Goal: Information Seeking & Learning: Learn about a topic

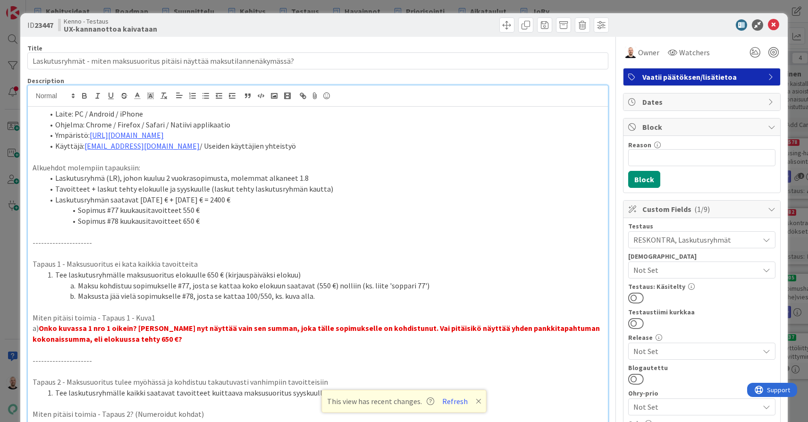
scroll to position [-1, 0]
click at [252, 8] on div "ID 23447 Kenno - Testaus UX-kannanottoa kaivataan Title 75 / 128 Laskutusryhmät…" at bounding box center [404, 211] width 808 height 422
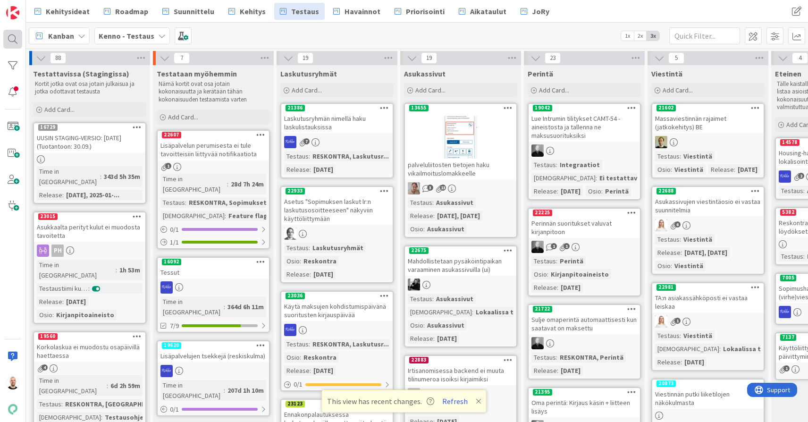
click at [15, 40] on div at bounding box center [12, 39] width 19 height 19
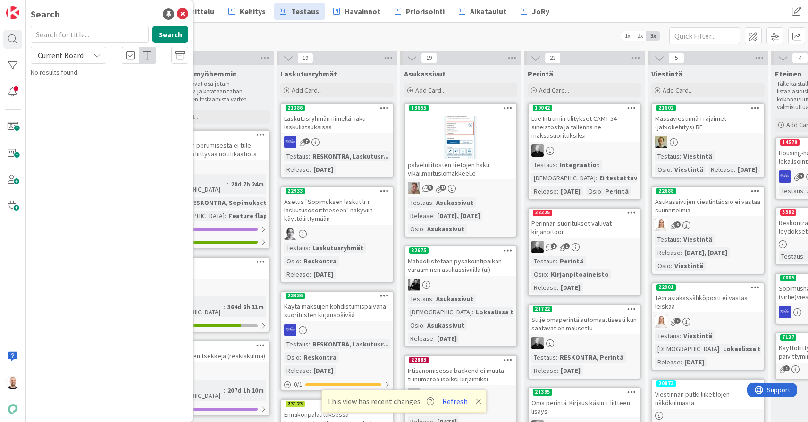
click at [103, 34] on input "text" at bounding box center [90, 34] width 118 height 17
click at [82, 57] on span "Current Board" at bounding box center [61, 54] width 46 height 9
click at [80, 96] on span "All Boards" at bounding box center [85, 94] width 98 height 14
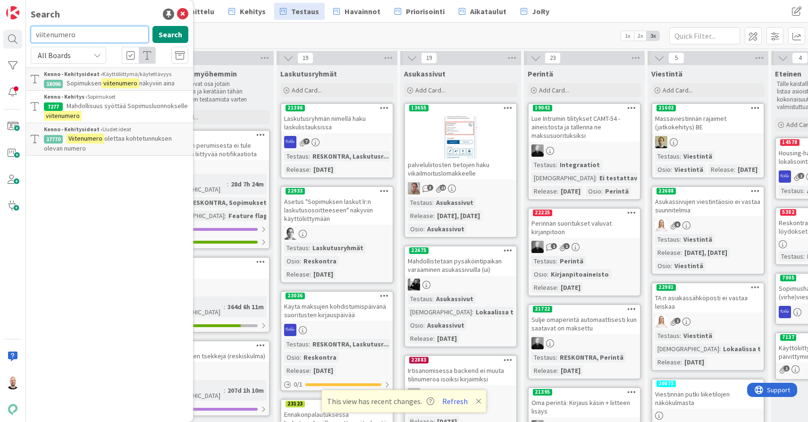
click at [116, 29] on input "viitenumero" at bounding box center [90, 34] width 118 height 17
click at [116, 32] on input "viitenumero" at bounding box center [90, 34] width 118 height 17
type input "12754"
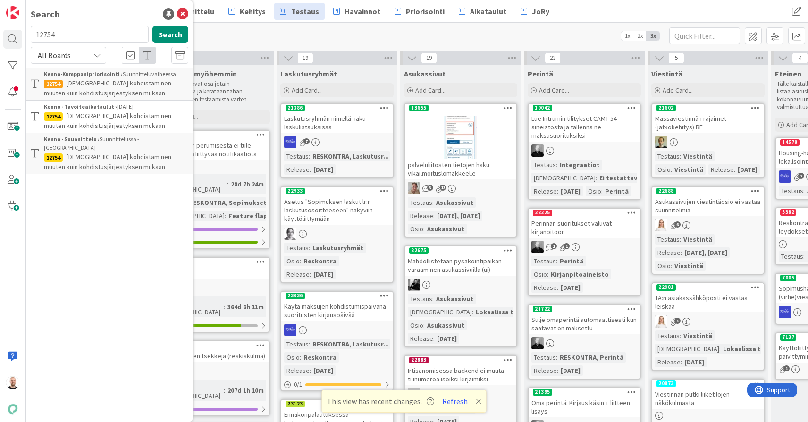
click at [145, 86] on span "[DEMOGRAPHIC_DATA] kohdistaminen muuten kuin kohdistusjärjestyksen mukaan" at bounding box center [107, 88] width 127 height 18
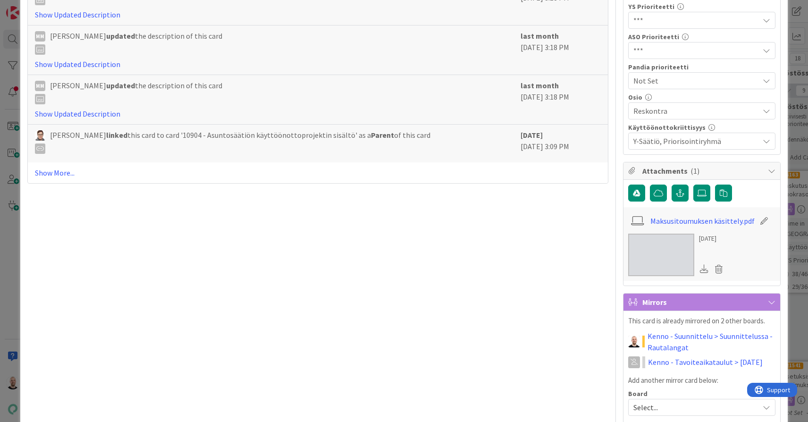
scroll to position [468, 0]
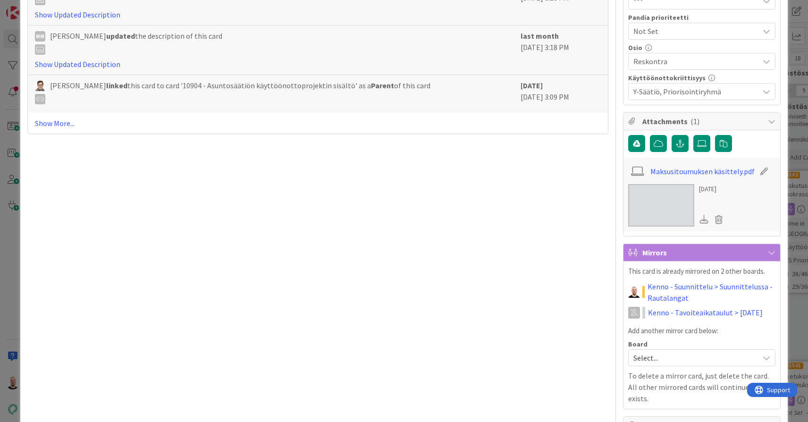
click at [759, 172] on icon at bounding box center [763, 171] width 13 height 9
click at [746, 210] on div "[DATE]" at bounding box center [701, 205] width 147 height 42
click at [718, 218] on icon at bounding box center [718, 219] width 13 height 14
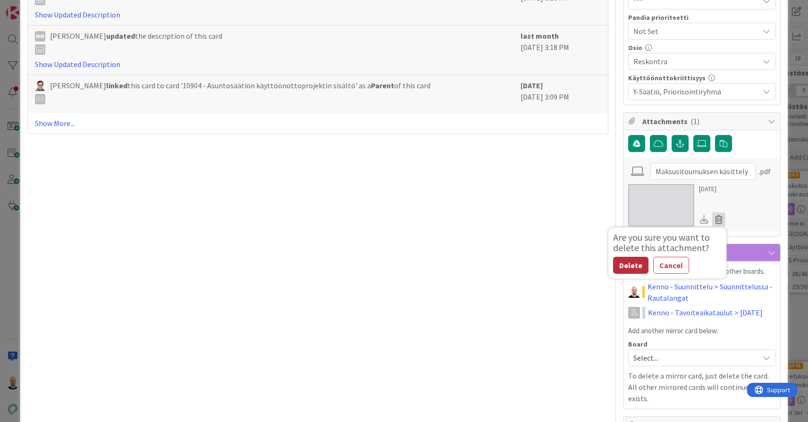
click at [633, 266] on button "Delete" at bounding box center [630, 265] width 35 height 17
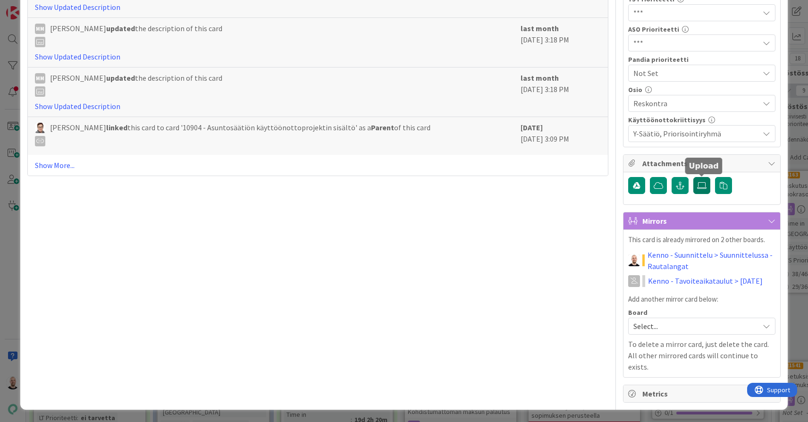
click at [702, 185] on icon at bounding box center [701, 186] width 9 height 8
click at [693, 177] on input "file" at bounding box center [693, 177] width 0 height 0
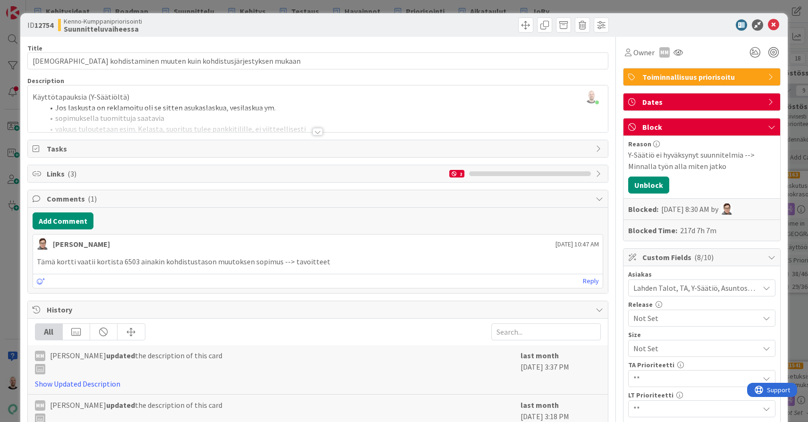
scroll to position [0, 0]
click at [316, 131] on div at bounding box center [317, 132] width 10 height 8
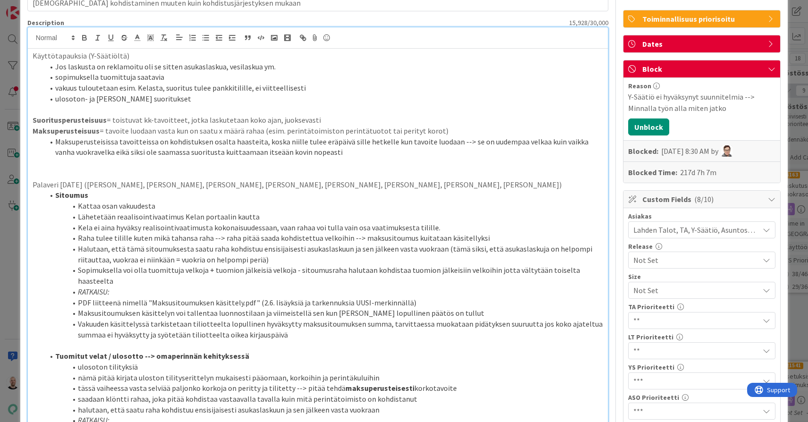
scroll to position [61, 0]
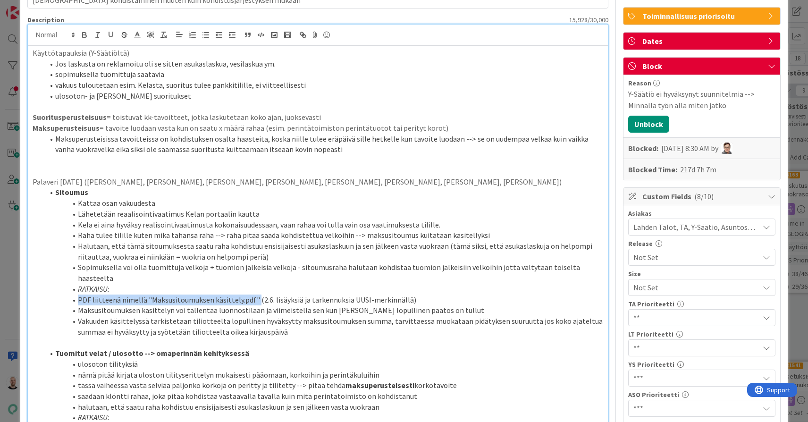
drag, startPoint x: 254, startPoint y: 281, endPoint x: 417, endPoint y: 275, distance: 162.8
click at [417, 275] on ol "Sitoumus Kattaa osan vakuudesta Lähetetään reaalisointivaatimus Kelan portaalin…" at bounding box center [318, 262] width 570 height 150
click at [407, 294] on li "PDF liitteenä nimellä "Maksusitoumuksen käsittely.pdf" (2.6. lisäyksiä ja tarke…" at bounding box center [323, 299] width 559 height 11
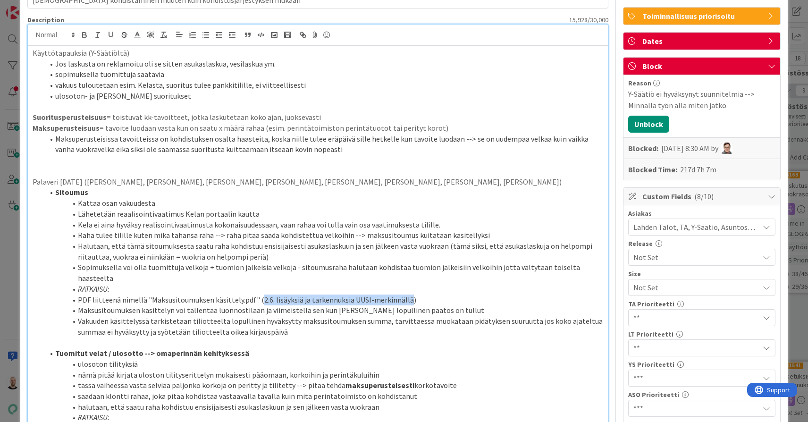
drag, startPoint x: 257, startPoint y: 281, endPoint x: 402, endPoint y: 280, distance: 145.8
click at [402, 294] on li "PDF liitteenä nimellä "Maksusitoumuksen käsittely.pdf" (2.6. lisäyksiä ja tarke…" at bounding box center [323, 299] width 559 height 11
click at [355, 219] on li "Kela ei aina hyväksy realisointivaatimusta kokonaisuudessaan, vaan rahaa voi tu…" at bounding box center [323, 224] width 559 height 11
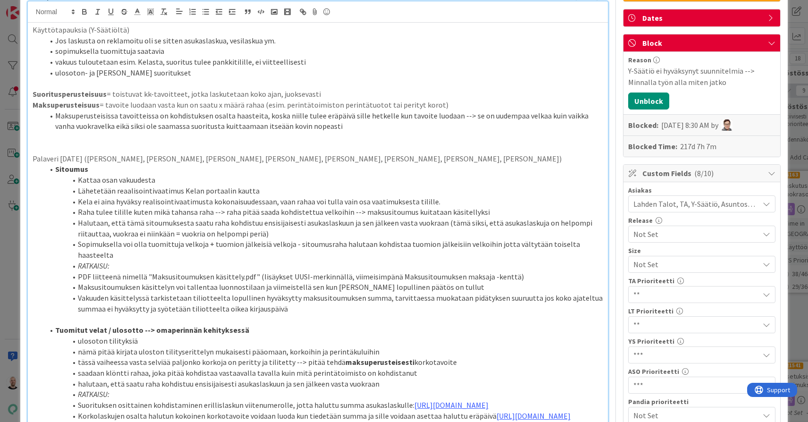
scroll to position [86, 0]
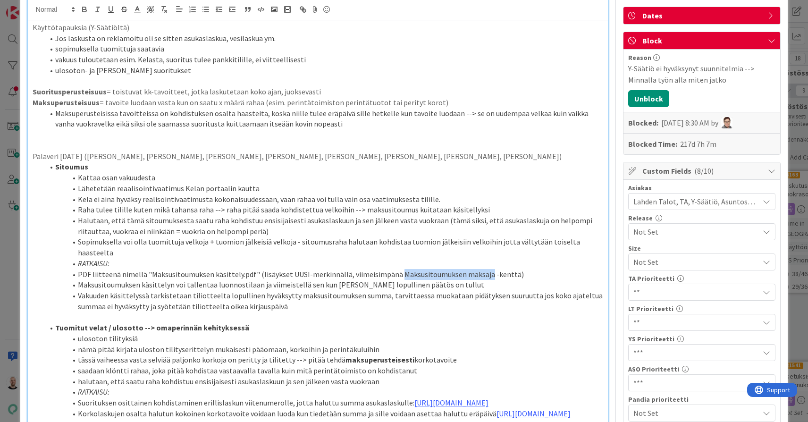
drag, startPoint x: 394, startPoint y: 255, endPoint x: 481, endPoint y: 254, distance: 86.8
click at [481, 269] on li "PDF liitteenä nimellä "Maksusitoumuksen käsittely.pdf" (lisäykset UUSI-merkinnä…" at bounding box center [323, 274] width 559 height 11
copy li "Maksusitoumuksen maksaja"
click at [481, 269] on li "PDF liitteenä nimellä "Maksusitoumuksen käsittely.pdf" (lisäykset UUSI-merkinnä…" at bounding box center [323, 274] width 559 height 11
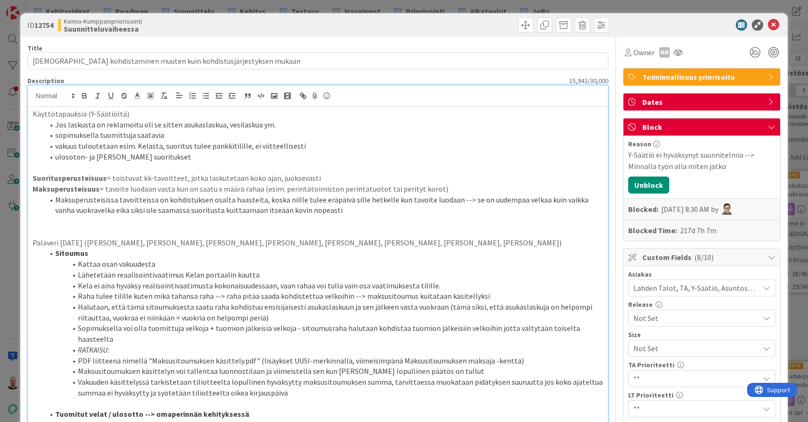
scroll to position [0, 0]
click at [12, 31] on div "ID 12754 Kenno-Kumppanipriorisointi Suunnitteluvaiheessa Title 66 / 128 Suoritu…" at bounding box center [404, 211] width 808 height 422
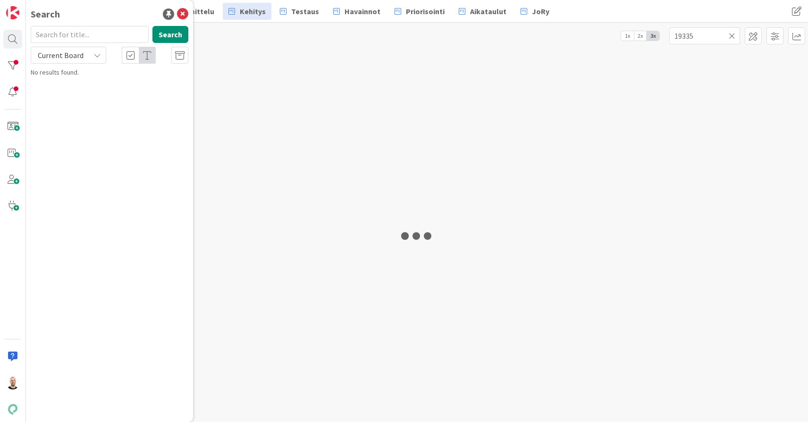
click at [12, 42] on div at bounding box center [12, 39] width 19 height 19
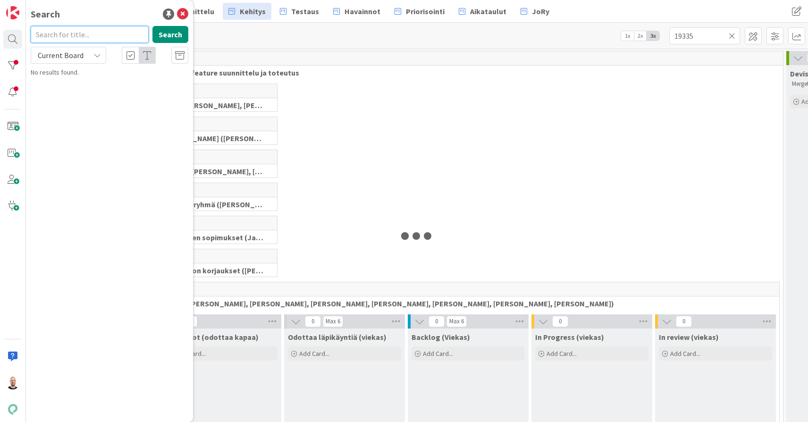
click at [76, 28] on input "text" at bounding box center [90, 34] width 118 height 17
paste input "9307"
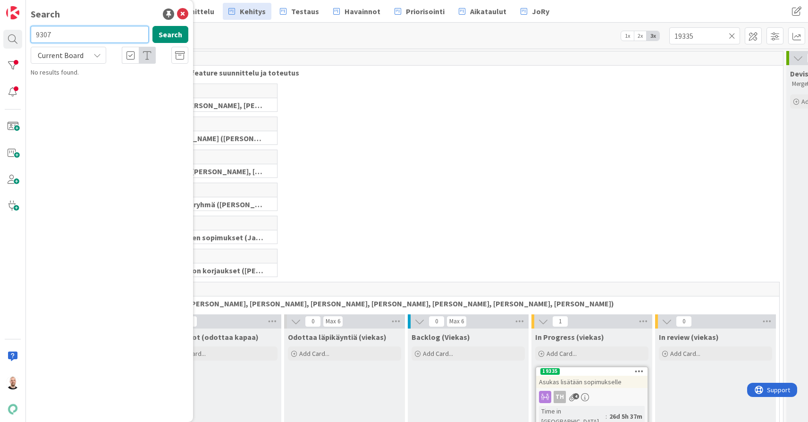
type input "9307"
click at [91, 55] on div "Current Board" at bounding box center [68, 55] width 75 height 17
click at [87, 91] on span "All Boards" at bounding box center [85, 94] width 98 height 14
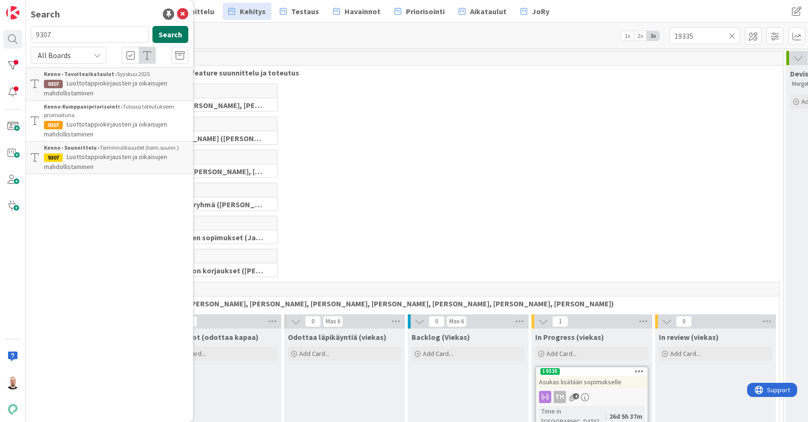
click at [167, 35] on button "Search" at bounding box center [170, 34] width 36 height 17
click at [110, 93] on span "Luottotappiokirjausten ja oikaisujen mahdollistaminen" at bounding box center [105, 96] width 123 height 18
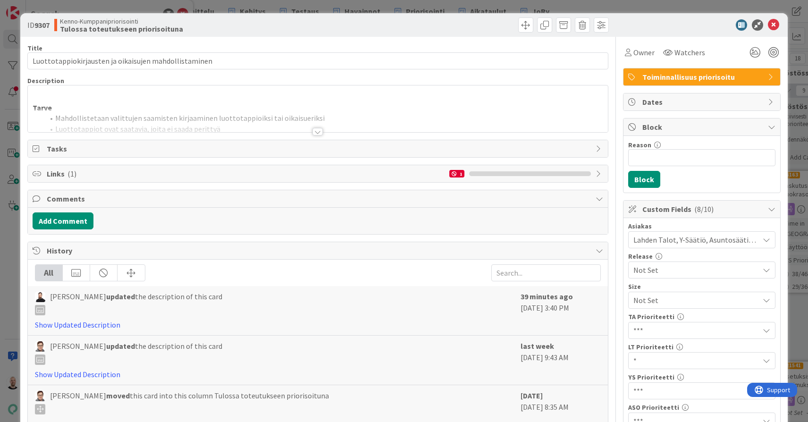
click at [317, 133] on div at bounding box center [317, 132] width 10 height 8
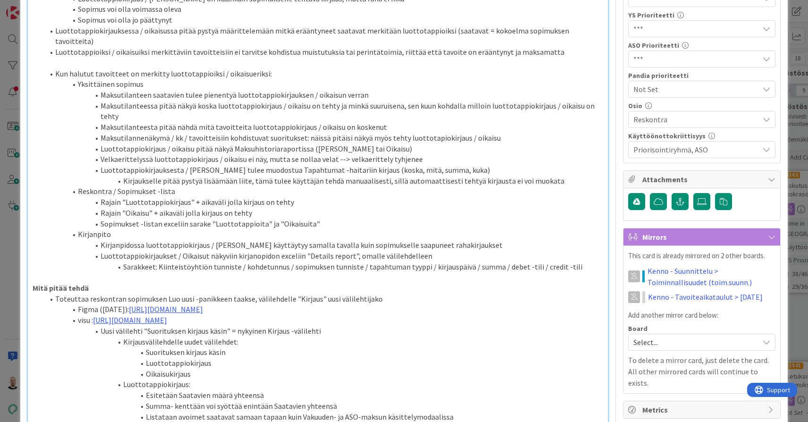
scroll to position [363, 0]
click at [203, 303] on link "https://www.figma.com/design/s06ePFuGvSFkRRSBp8p43G/Reskontra?node-id=27332-164…" at bounding box center [166, 307] width 74 height 9
click at [313, 284] on link "https://www.figma.com/design/s06ePFuGvSFkRRSBp8p43G/Reskontra?node-id=27332-164…" at bounding box center [300, 288] width 65 height 12
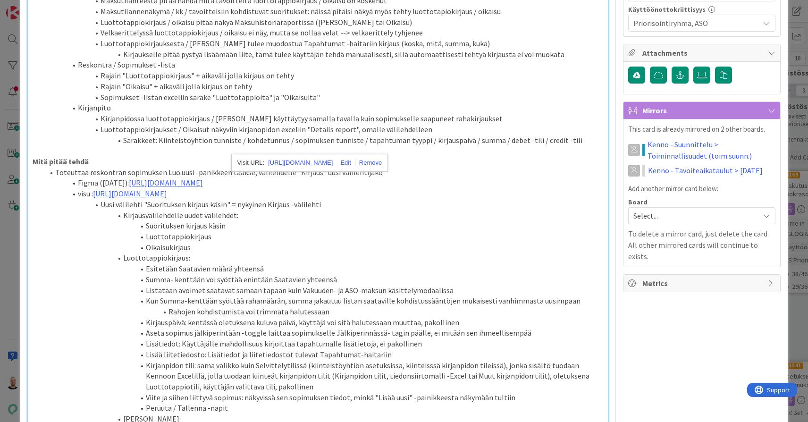
scroll to position [493, 0]
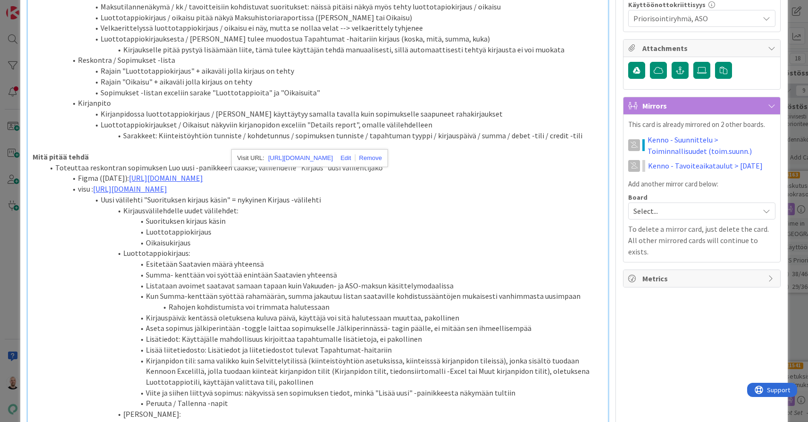
click at [260, 301] on li "Rahojen kohdistumista voi trimmata halutessaan" at bounding box center [323, 306] width 559 height 11
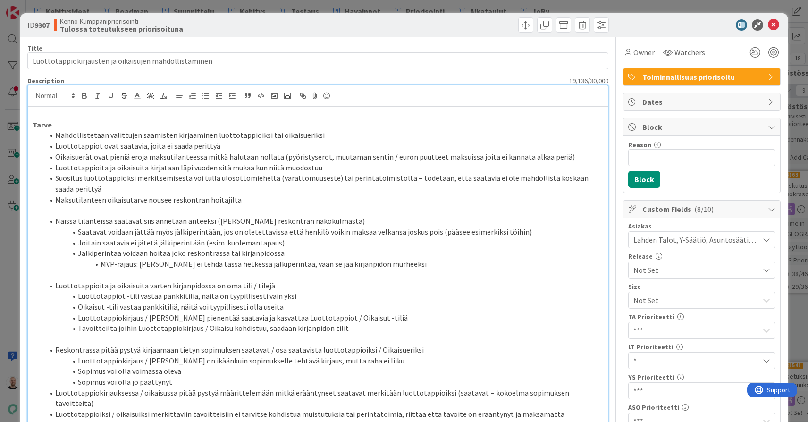
scroll to position [0, 0]
click at [273, 5] on div "ID 9307 Kenno-Kumppanipriorisointi Tulossa toteutukseen priorisoituna Title 53 …" at bounding box center [404, 211] width 808 height 422
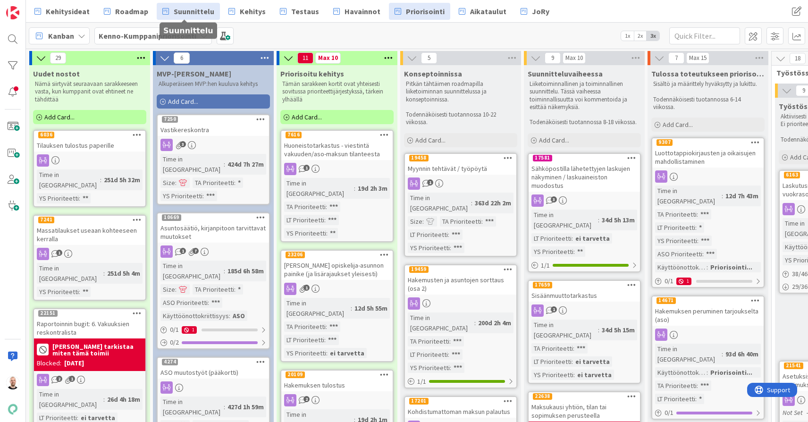
click at [188, 7] on span "Suunnittelu" at bounding box center [194, 11] width 41 height 11
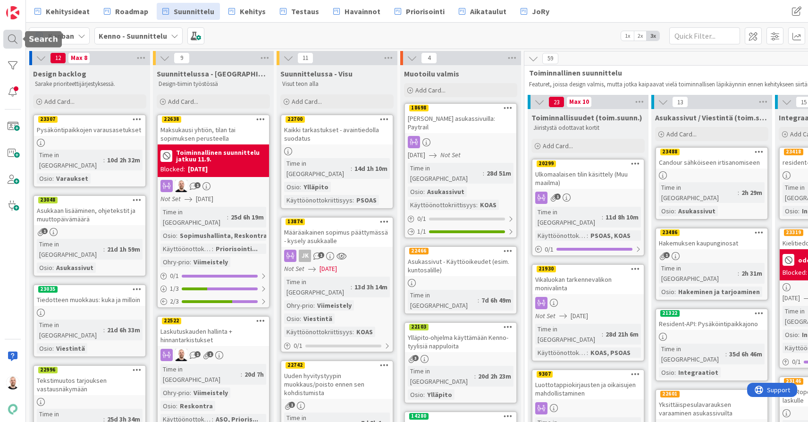
click at [18, 38] on div at bounding box center [12, 39] width 19 height 19
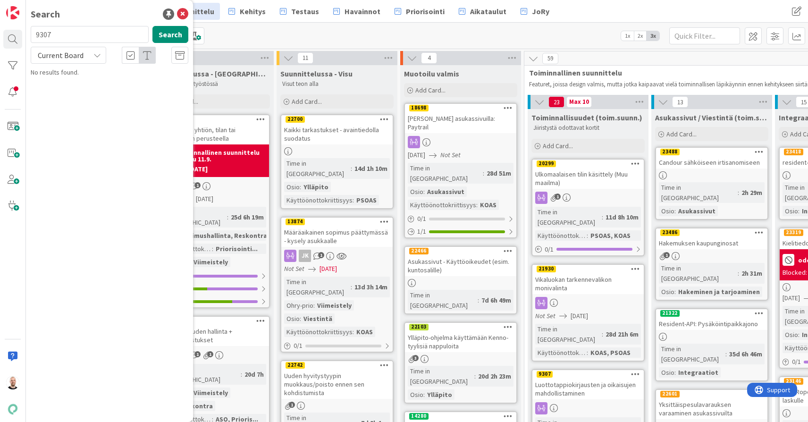
click at [75, 36] on input "9307" at bounding box center [90, 34] width 118 height 17
click at [265, 20] on div "Kehitysideat Roadmap Suunnittelu Kehitys Testaus Havainnot Priorisointi Aikatau…" at bounding box center [417, 11] width 782 height 23
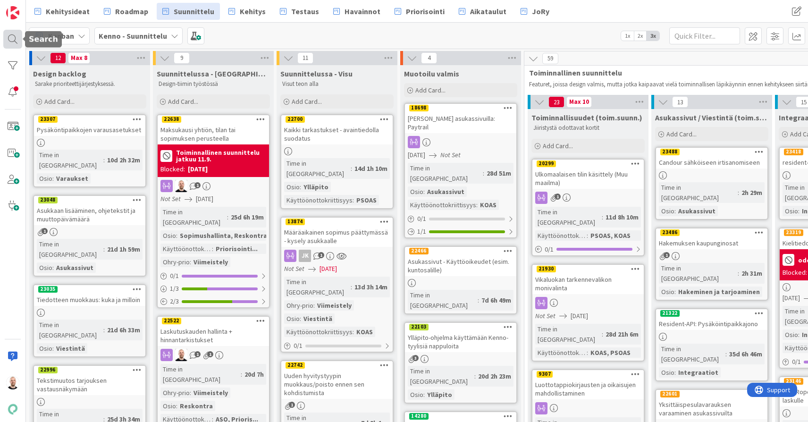
click at [12, 38] on div at bounding box center [12, 39] width 19 height 19
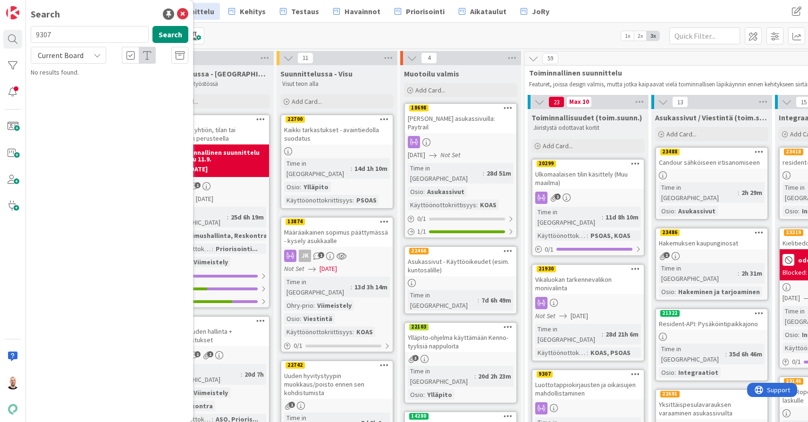
click at [83, 37] on input "9307" at bounding box center [90, 34] width 118 height 17
type input "12754"
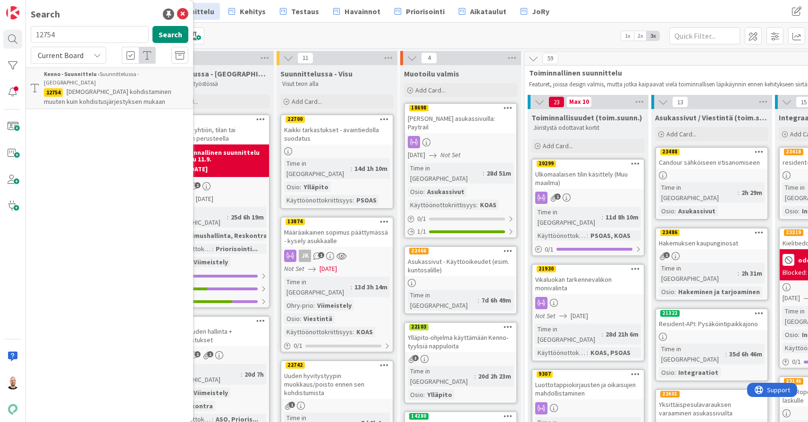
click at [121, 90] on span "[DEMOGRAPHIC_DATA] kohdistaminen muuten kuin kohdistusjärjestyksen mukaan" at bounding box center [107, 96] width 127 height 18
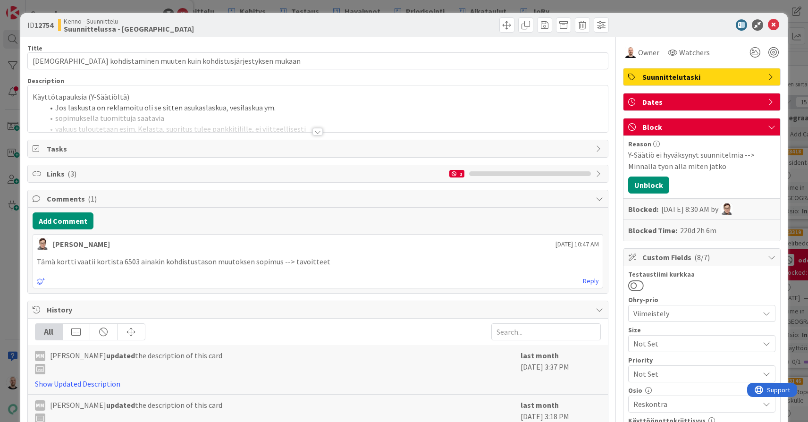
click at [315, 129] on div at bounding box center [317, 132] width 10 height 8
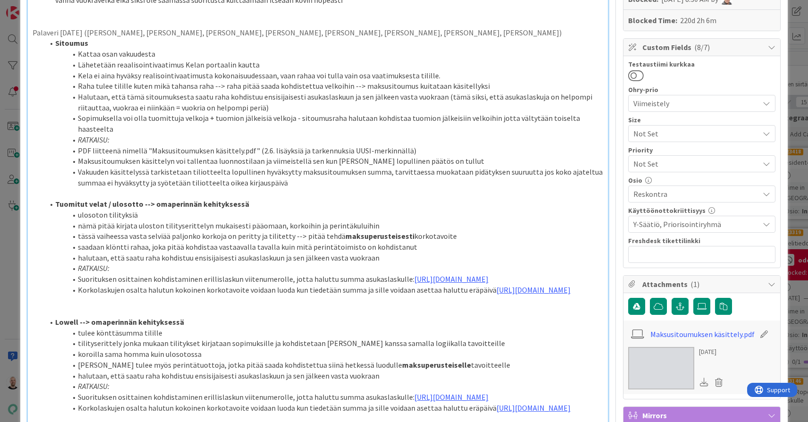
scroll to position [223, 0]
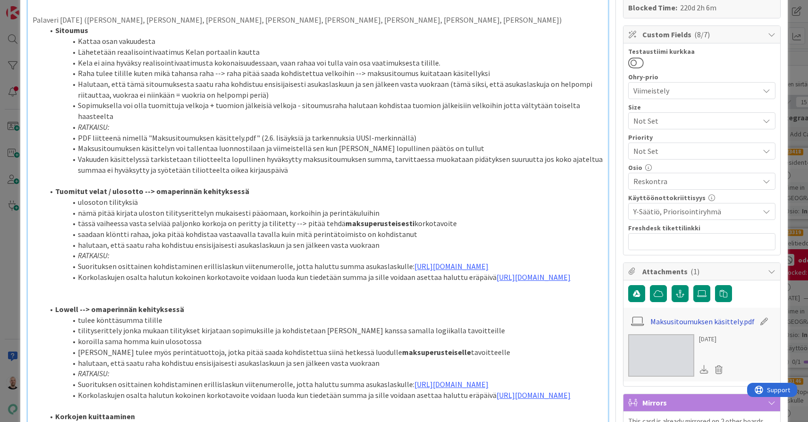
click at [695, 320] on link "Maksusitoumuksen käsittely.pdf" at bounding box center [702, 321] width 104 height 11
